Goal: Information Seeking & Learning: Learn about a topic

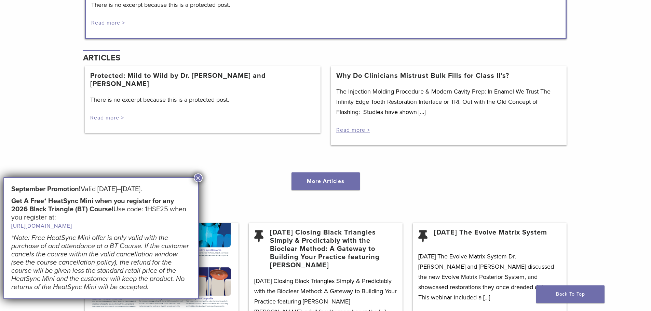
scroll to position [854, 0]
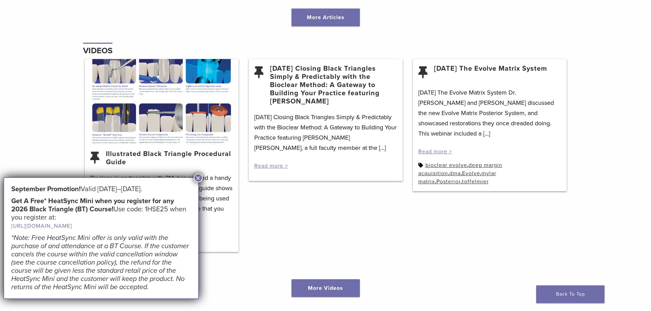
click at [195, 178] on button "×" at bounding box center [198, 178] width 9 height 9
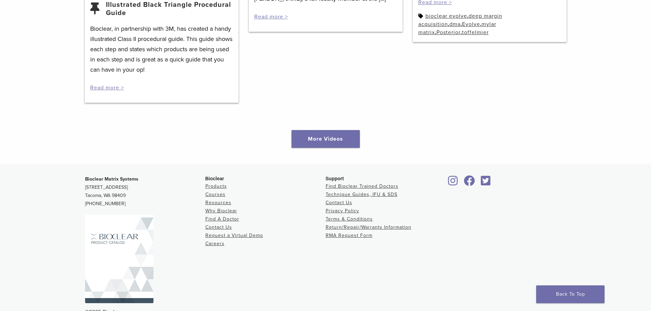
scroll to position [1003, 0]
click at [227, 220] on link "Find A Doctor" at bounding box center [222, 220] width 34 height 6
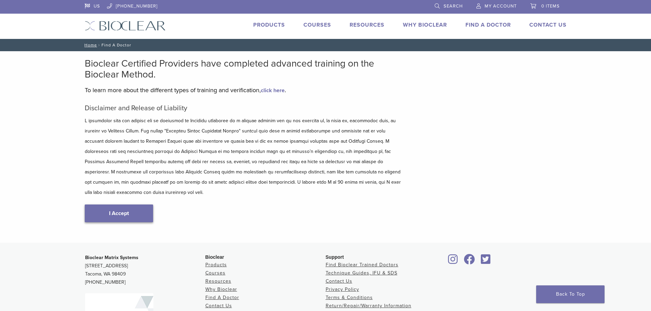
click at [125, 205] on link "I Accept" at bounding box center [119, 214] width 68 height 18
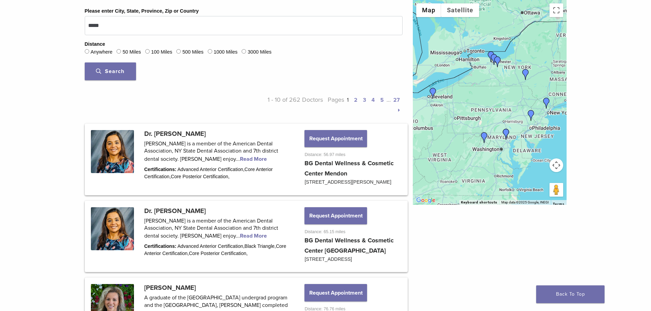
scroll to position [239, 0]
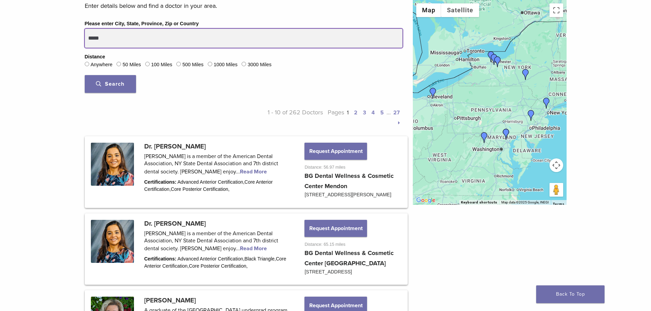
click at [180, 36] on input "*****" at bounding box center [244, 38] width 318 height 19
click at [85, 75] on button "Search" at bounding box center [110, 84] width 51 height 18
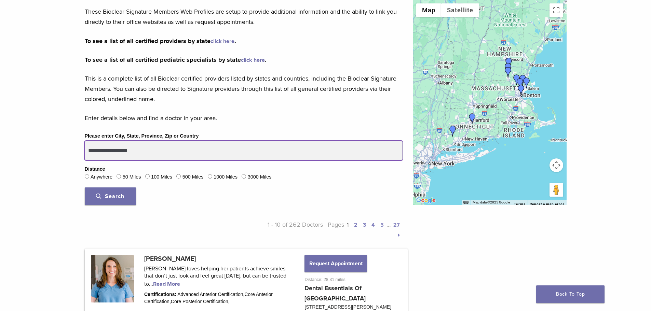
scroll to position [137, 0]
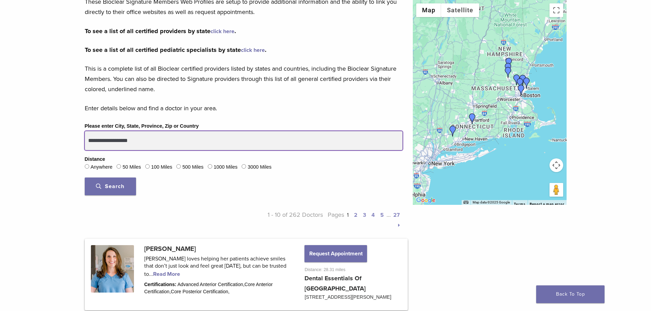
drag, startPoint x: 152, startPoint y: 144, endPoint x: 0, endPoint y: 129, distance: 153.1
type input "******"
click at [85, 178] on button "Search" at bounding box center [110, 187] width 51 height 18
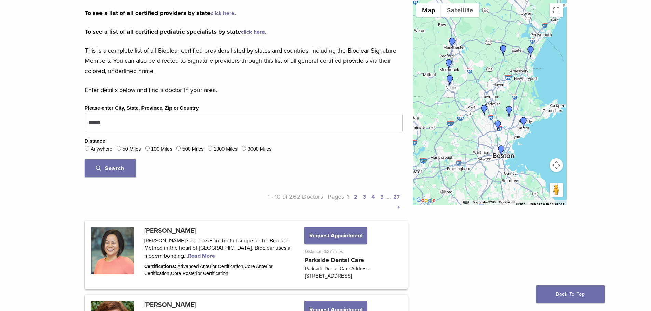
scroll to position [239, 0]
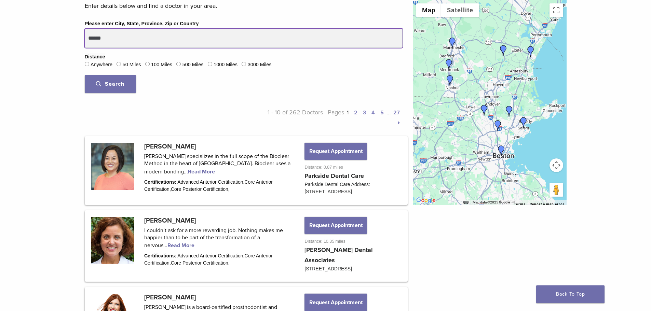
click at [136, 37] on input "******" at bounding box center [244, 38] width 318 height 19
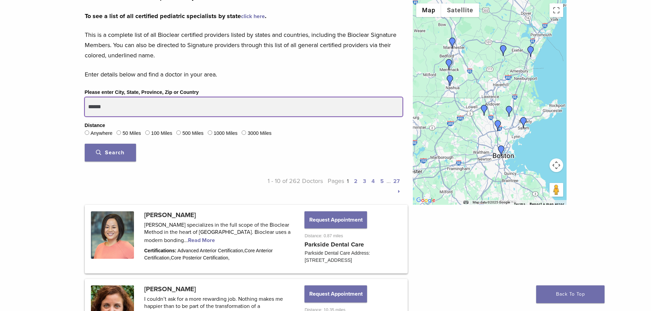
scroll to position [171, 0]
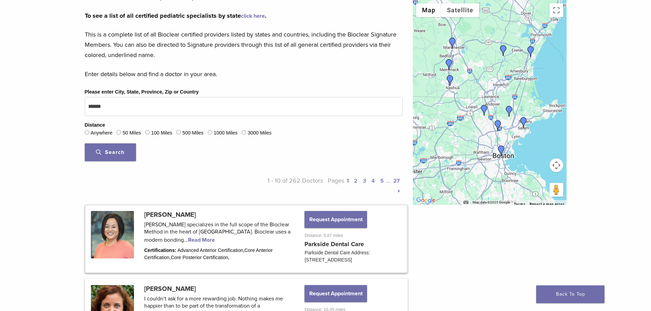
click at [180, 238] on link at bounding box center [246, 239] width 321 height 67
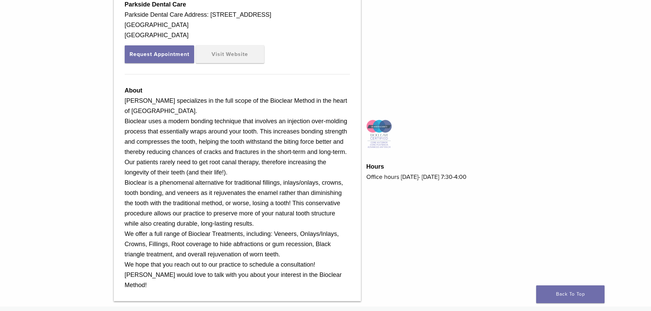
scroll to position [239, 0]
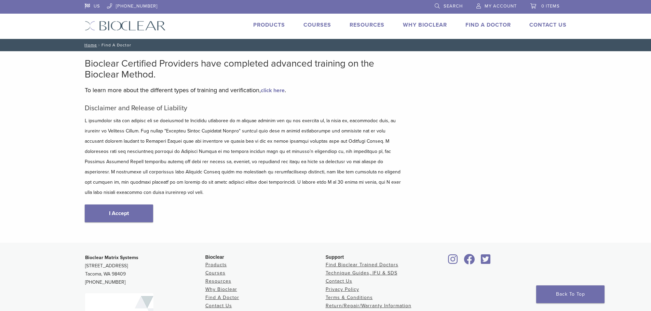
scroll to position [85, 0]
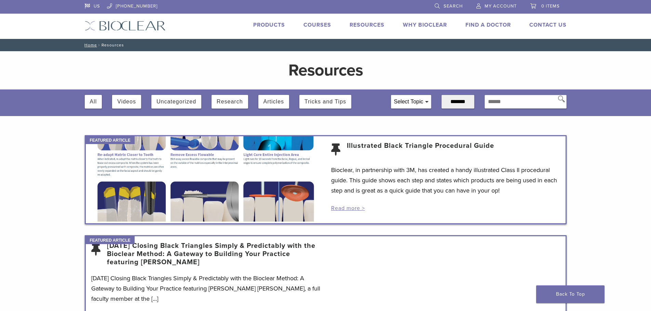
click at [256, 247] on link "[DATE] Closing Black Triangles Simply & Predictably with the Bioclear Method: A…" at bounding box center [213, 254] width 213 height 25
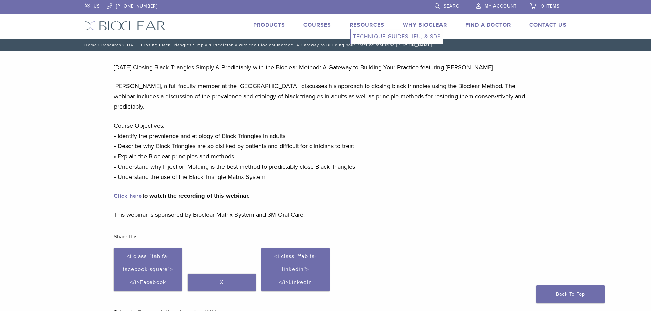
click at [362, 37] on link "Technique Guides, IFU, & SDS" at bounding box center [396, 36] width 91 height 15
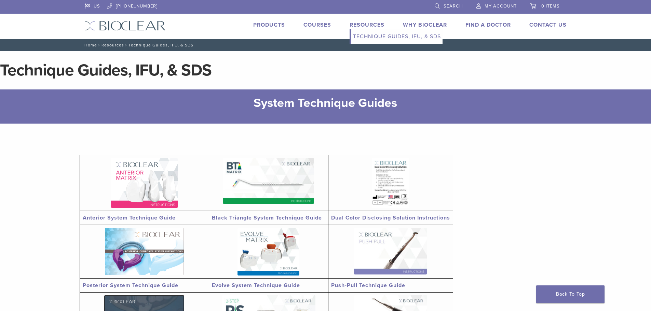
click at [368, 26] on link "Resources" at bounding box center [367, 25] width 35 height 7
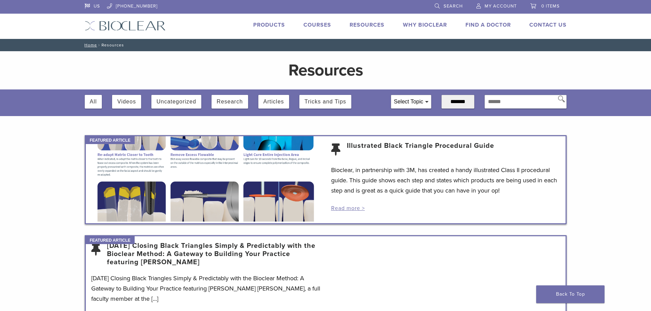
click at [193, 165] on div at bounding box center [206, 178] width 240 height 85
click at [189, 194] on div at bounding box center [206, 178] width 240 height 85
click at [338, 208] on link "Read more >" at bounding box center [348, 208] width 34 height 7
click at [127, 105] on button "Videos" at bounding box center [126, 102] width 19 height 14
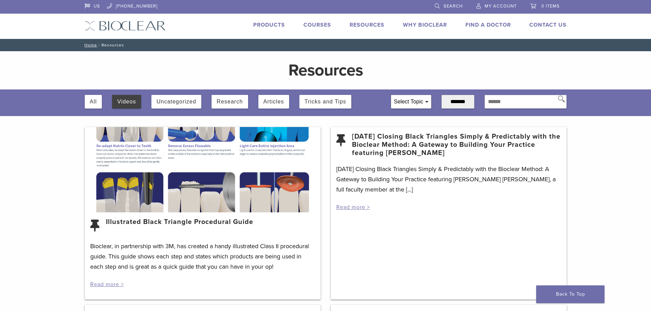
click at [149, 227] on link "Illustrated Black Triangle Procedural Guide" at bounding box center [179, 226] width 147 height 16
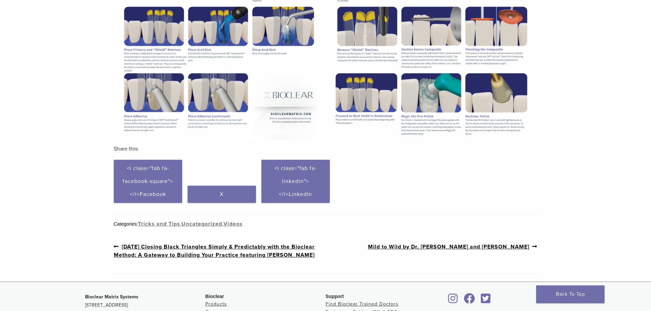
scroll to position [273, 0]
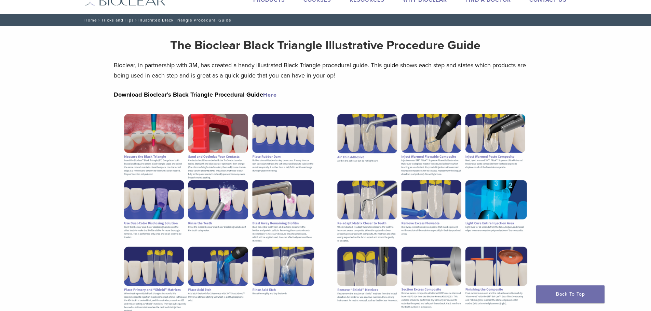
scroll to position [0, 0]
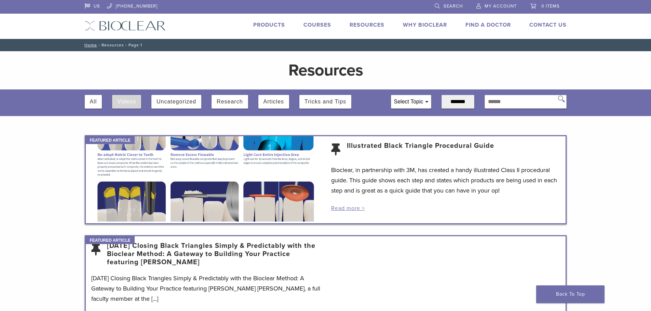
click at [124, 102] on button "Videos" at bounding box center [126, 102] width 19 height 14
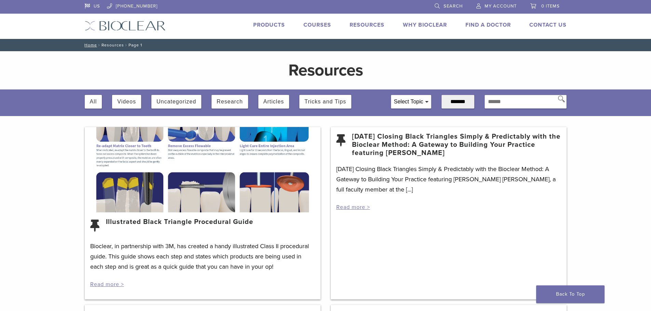
click at [383, 144] on link "[DATE] Closing Black Triangles Simply & Predictably with the Bioclear Method: A…" at bounding box center [456, 145] width 209 height 25
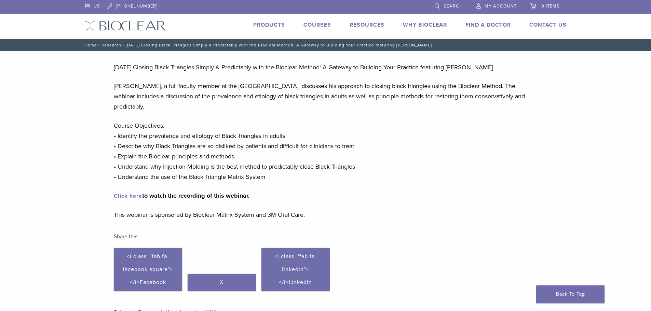
click at [129, 195] on link "Click here" at bounding box center [128, 196] width 28 height 7
